Goal: Information Seeking & Learning: Learn about a topic

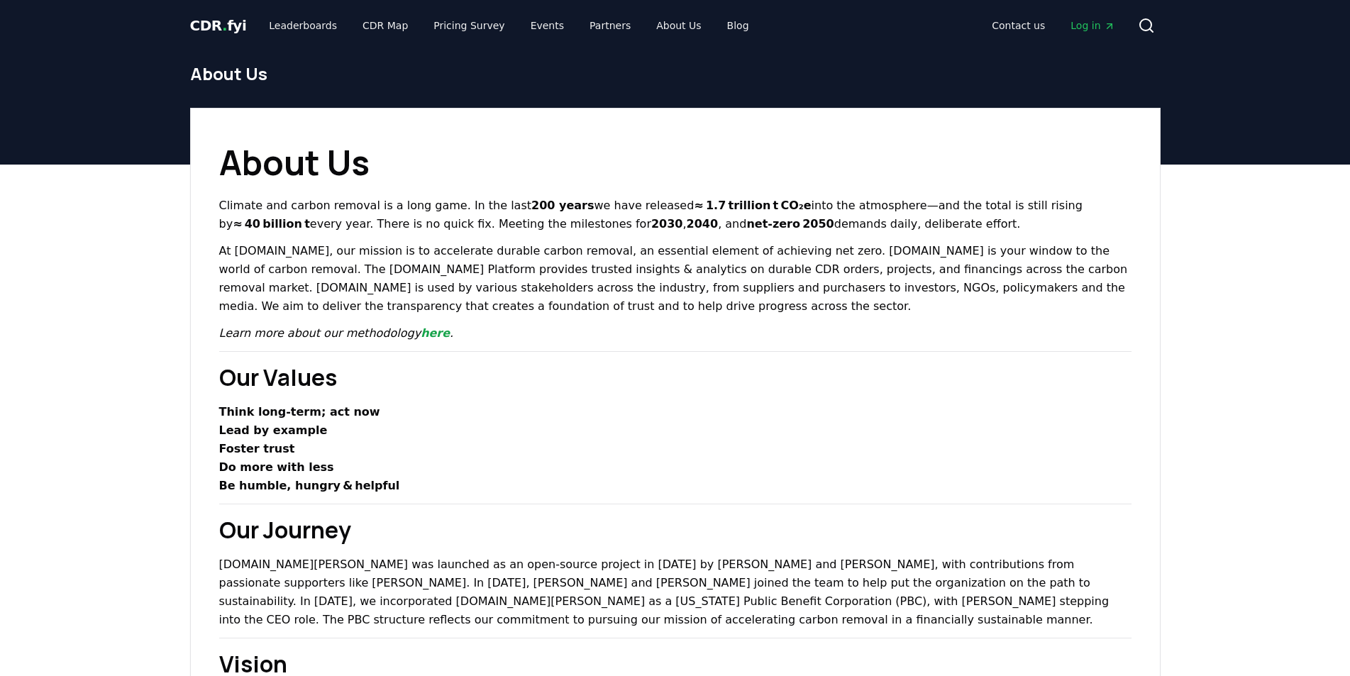
click at [229, 23] on span "CDR . fyi" at bounding box center [218, 25] width 57 height 17
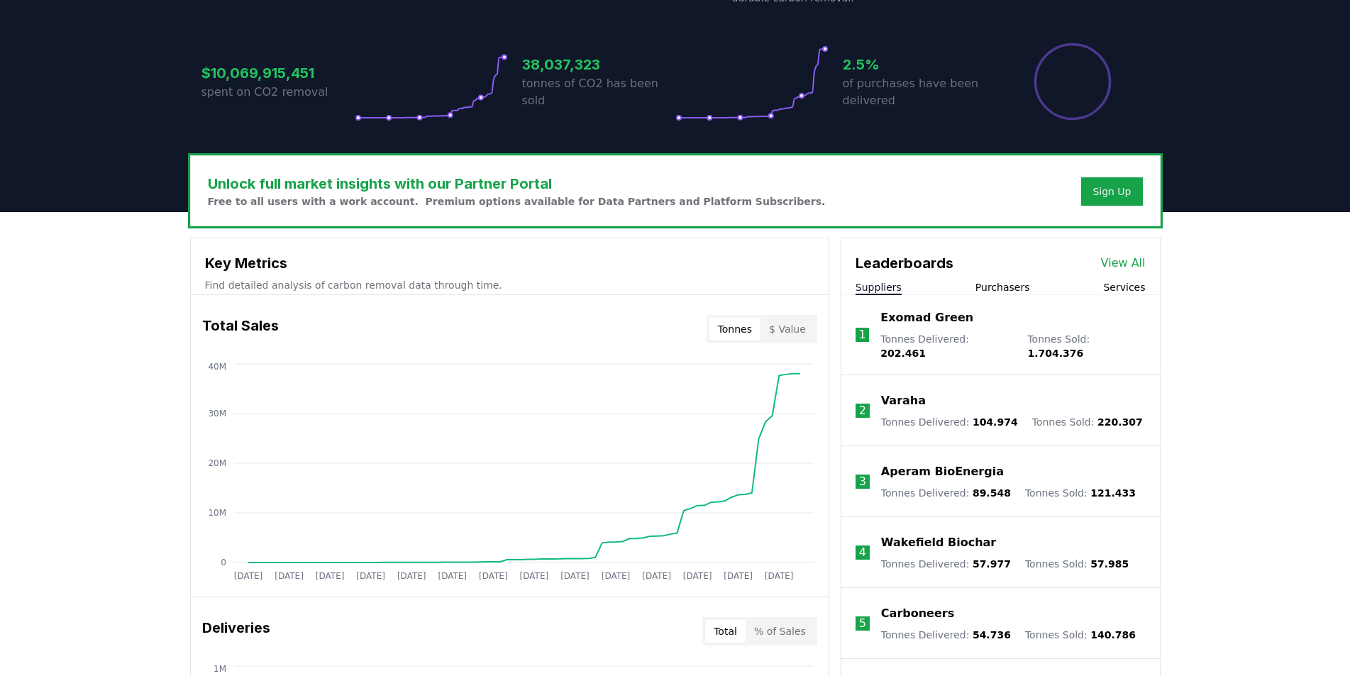
scroll to position [284, 0]
click at [1000, 292] on button "Purchasers" at bounding box center [1003, 287] width 55 height 14
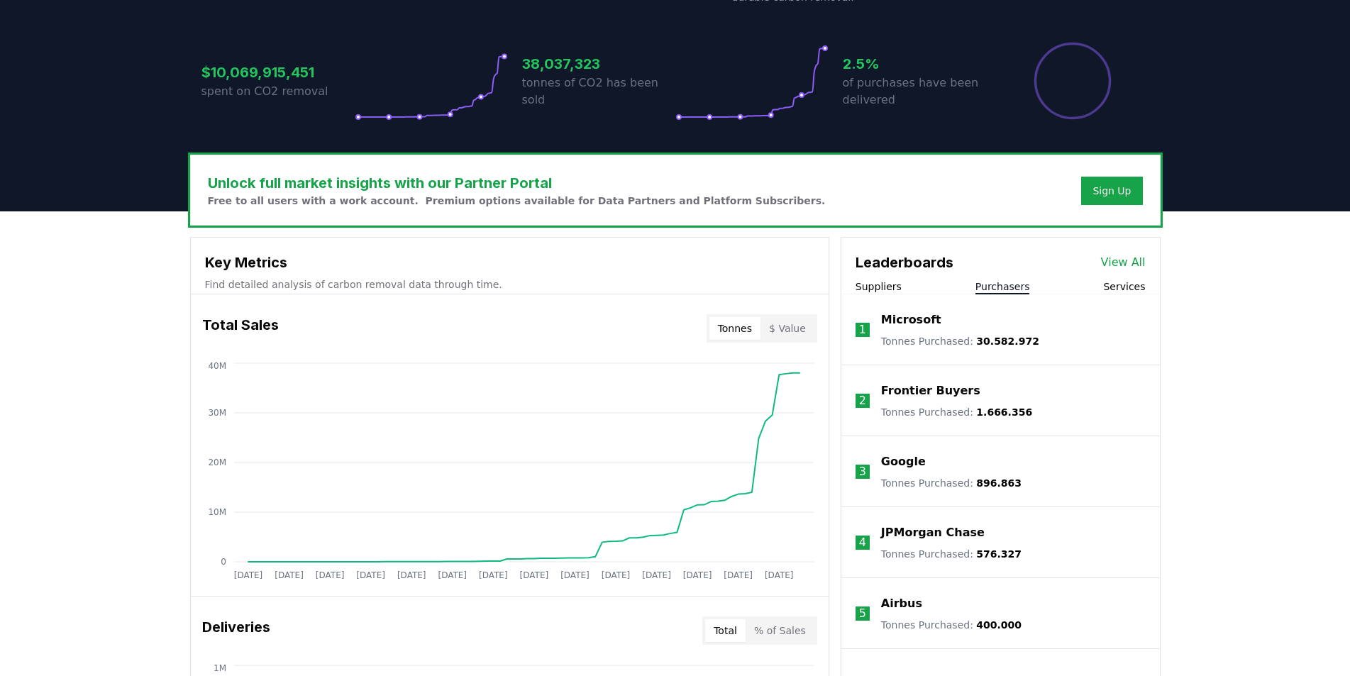
click at [1129, 284] on button "Services" at bounding box center [1124, 287] width 42 height 14
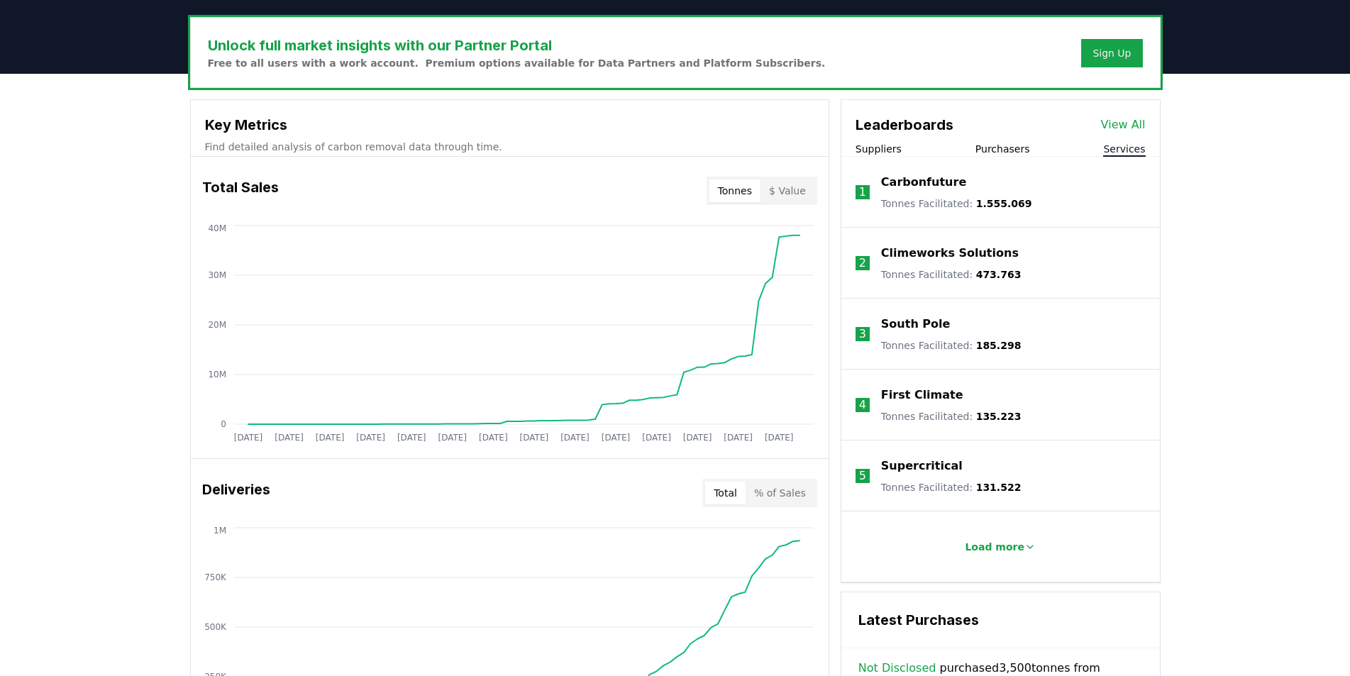
scroll to position [0, 0]
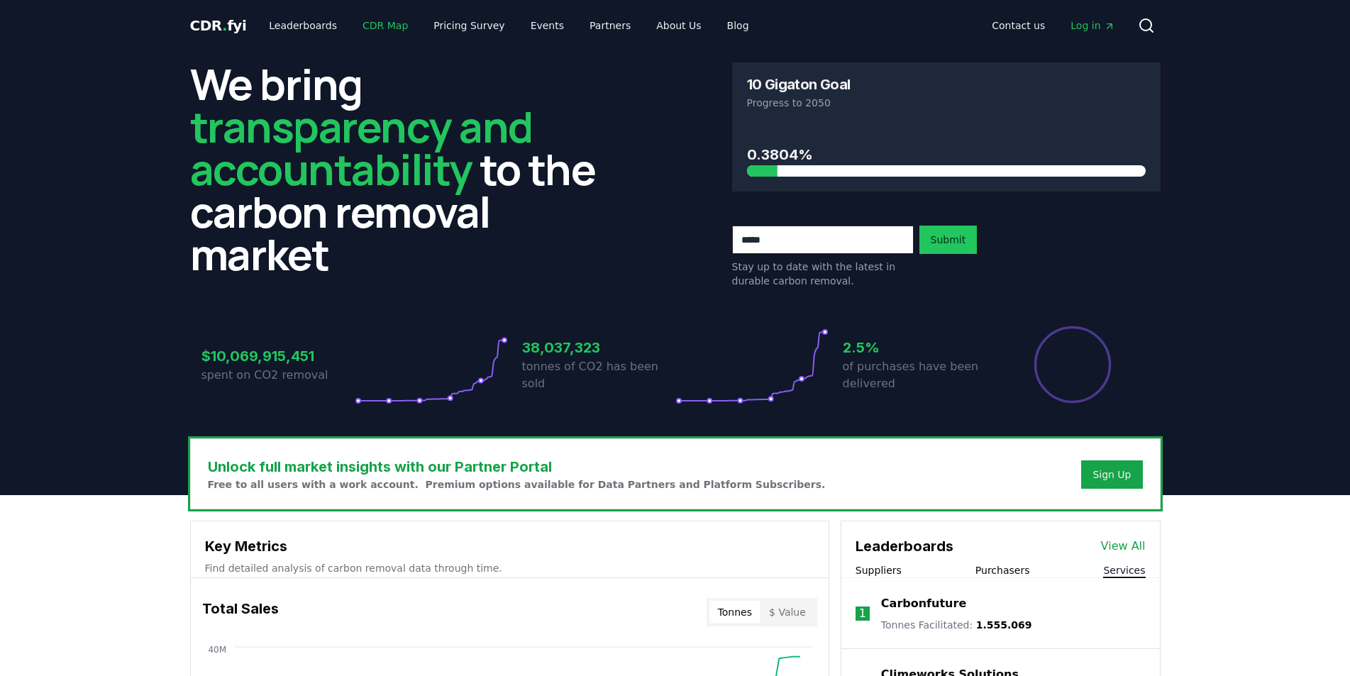
click at [375, 28] on link "CDR Map" at bounding box center [385, 26] width 68 height 26
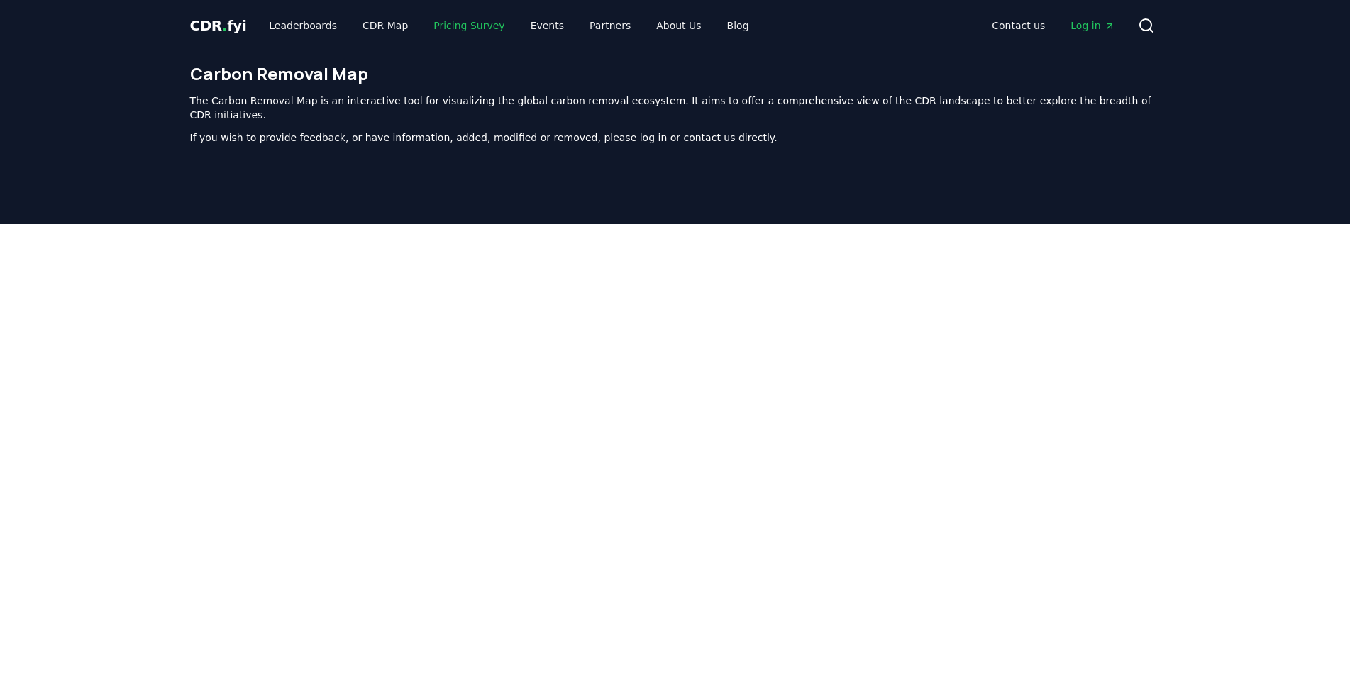
click at [460, 24] on link "Pricing Survey" at bounding box center [469, 26] width 94 height 26
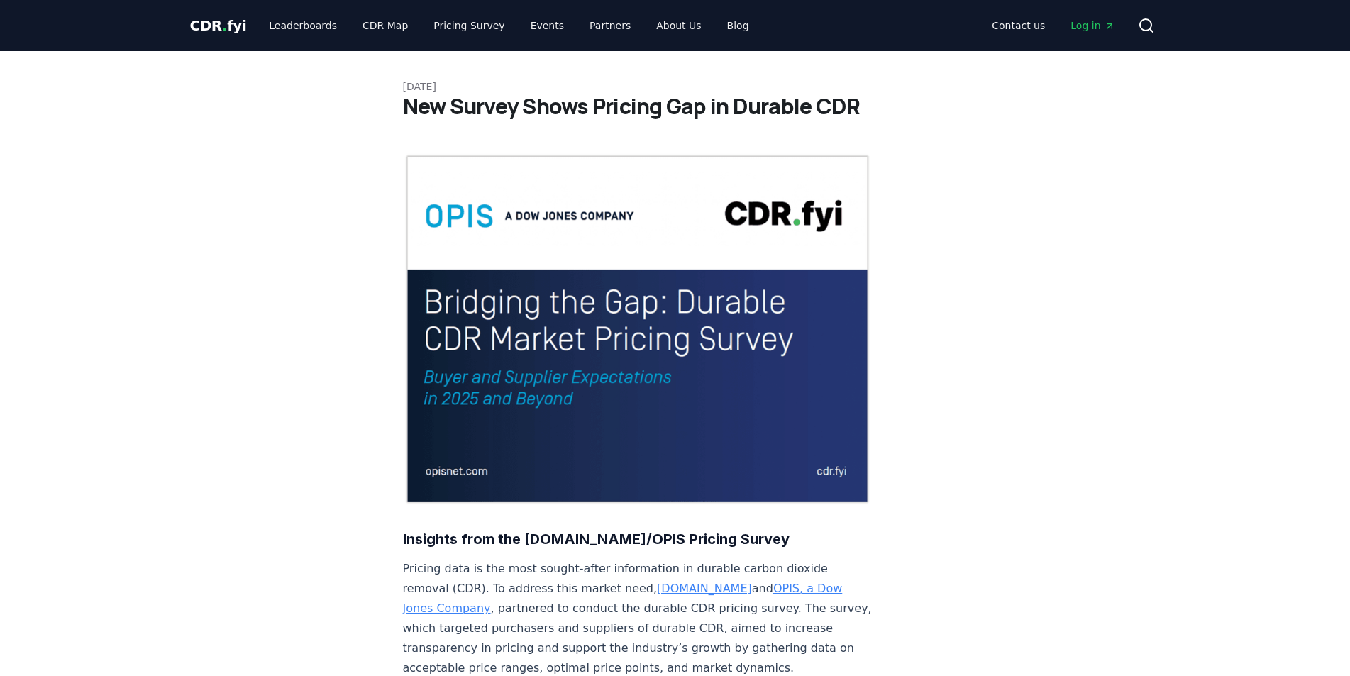
click at [213, 30] on span "CDR . fyi" at bounding box center [218, 25] width 57 height 17
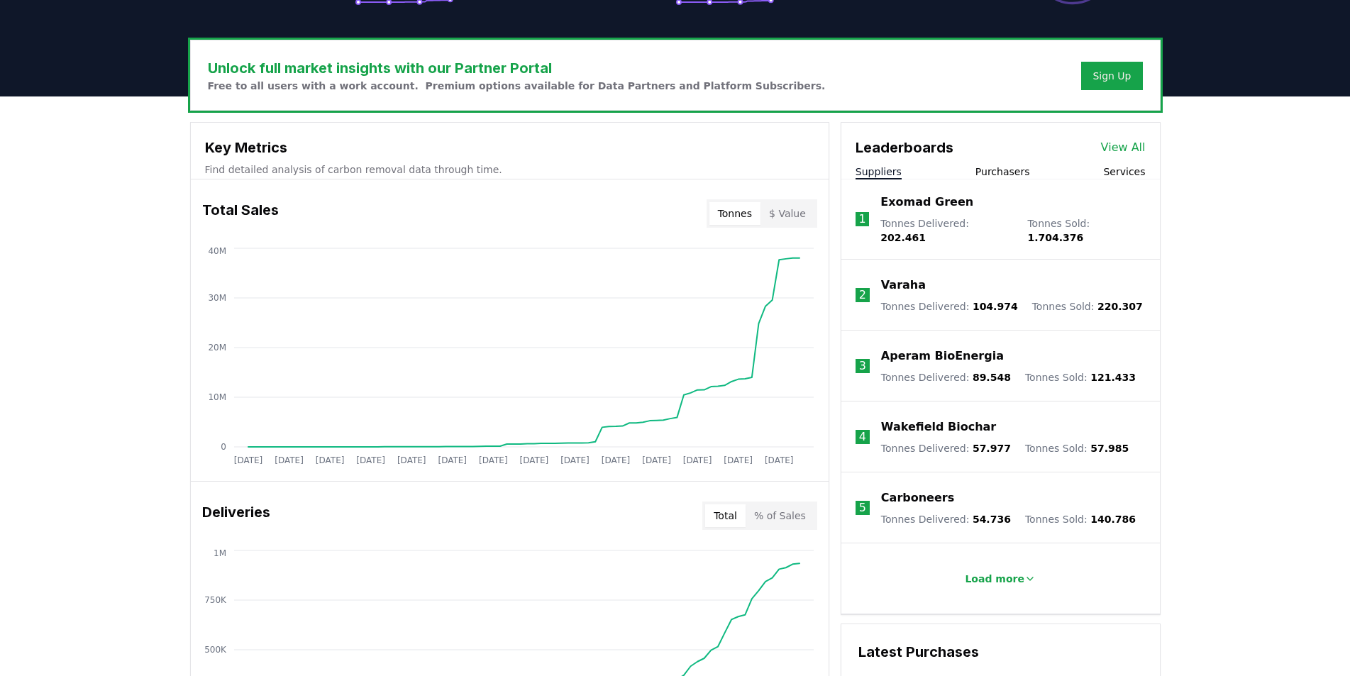
scroll to position [426, 0]
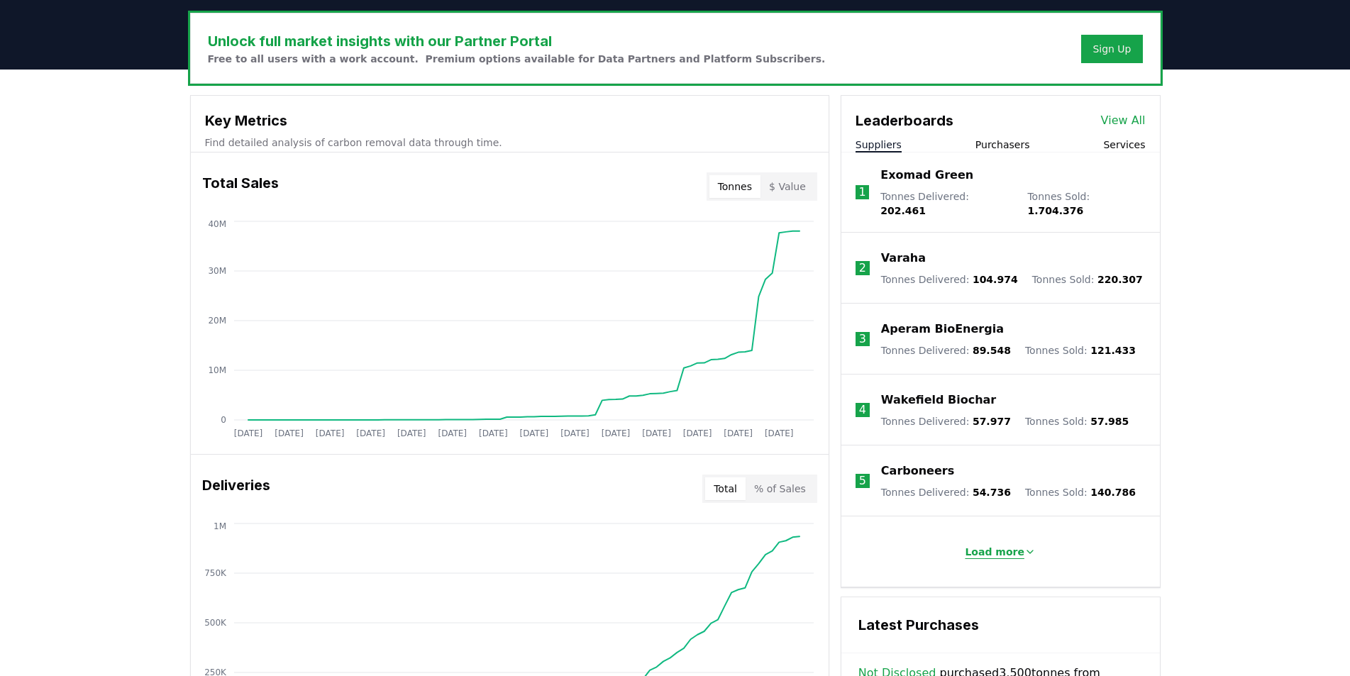
click at [998, 545] on p "Load more" at bounding box center [995, 552] width 60 height 14
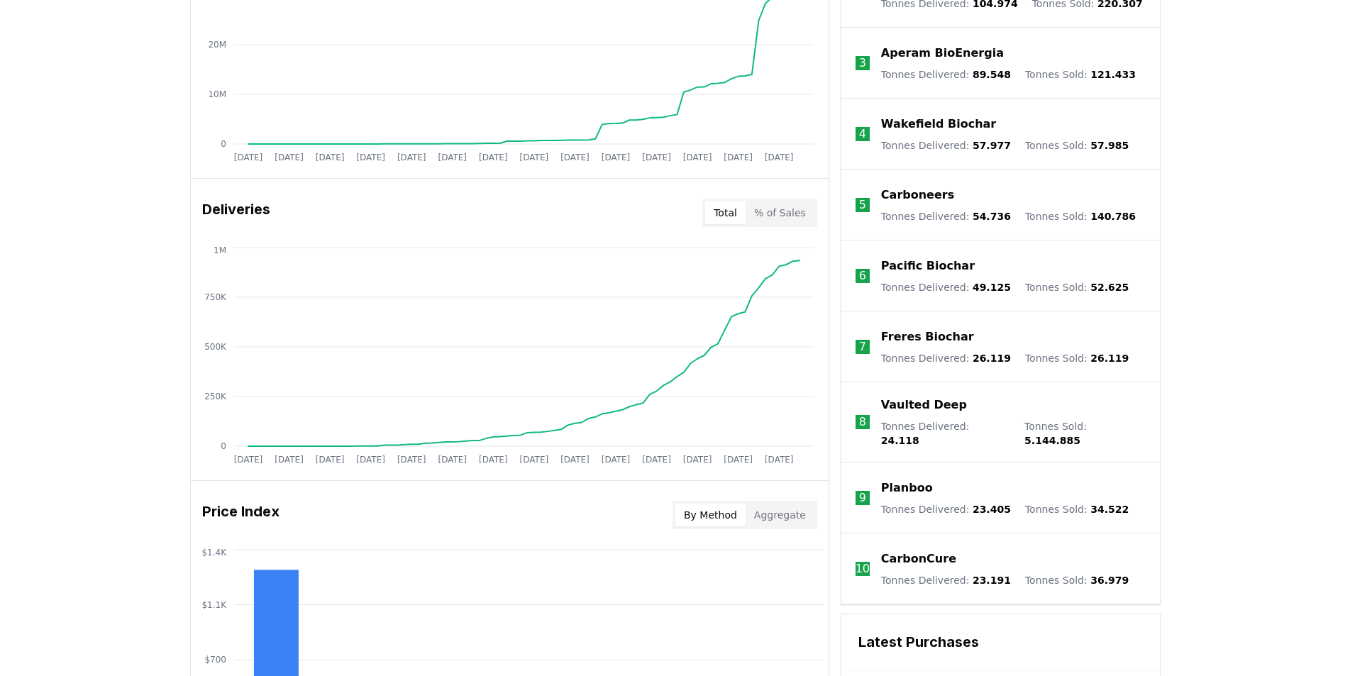
scroll to position [671, 0]
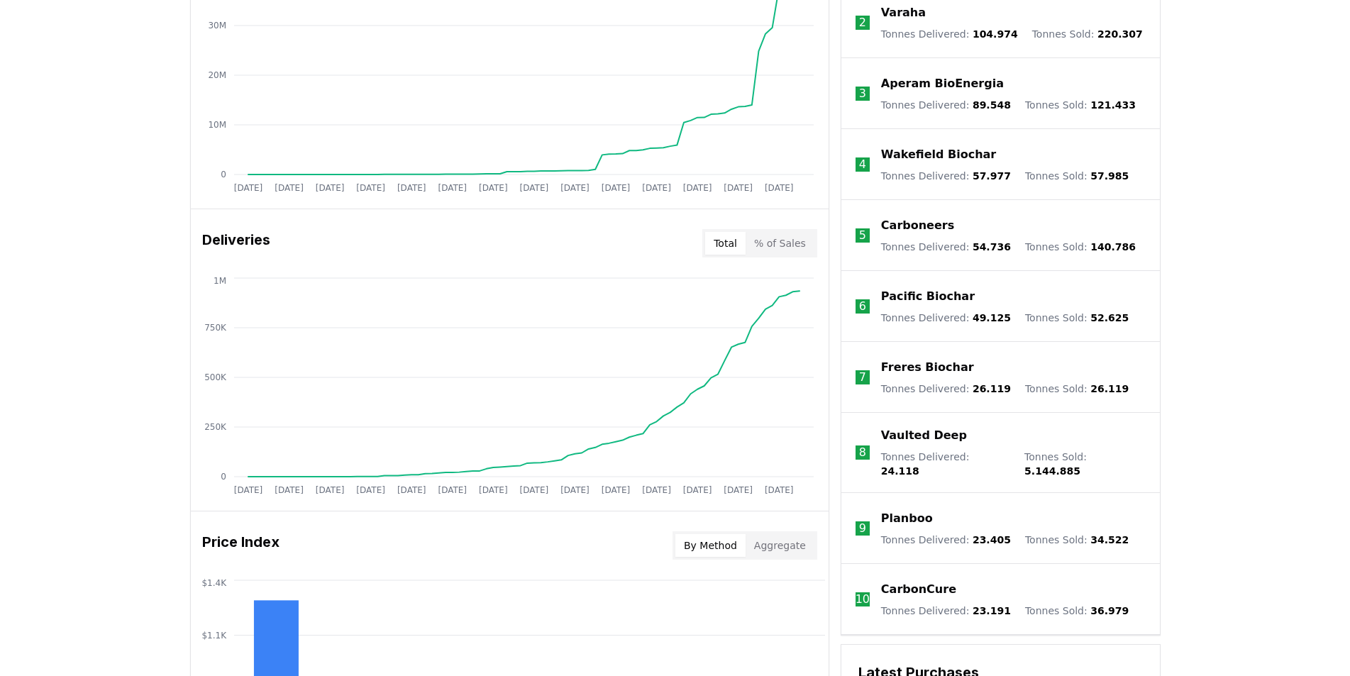
click at [890, 510] on p "Planboo" at bounding box center [907, 518] width 52 height 17
